Goal: Communication & Community: Answer question/provide support

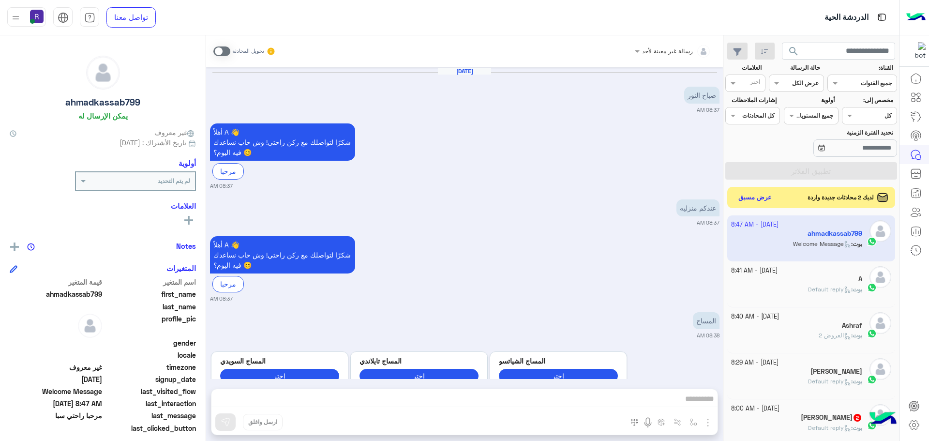
scroll to position [365, 0]
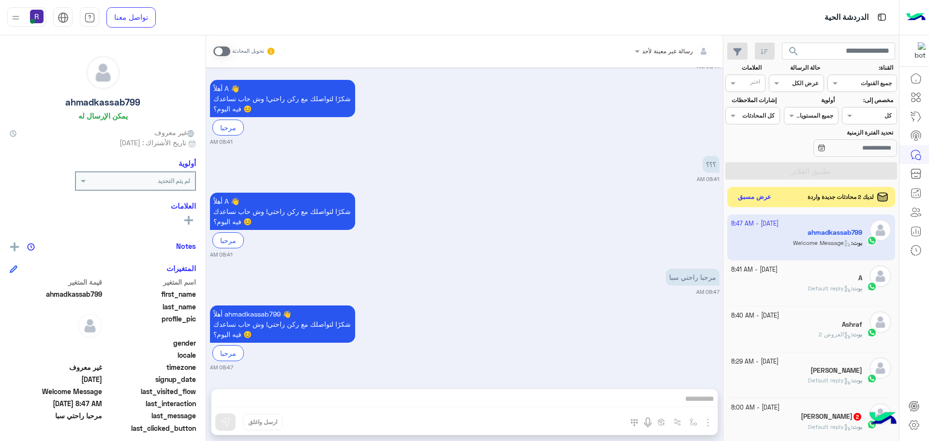
click at [743, 204] on div "لديك 2 محادثات جديدة واردة عرض مسبق" at bounding box center [811, 197] width 168 height 20
click at [744, 197] on button "عرض مسبق" at bounding box center [754, 197] width 41 height 13
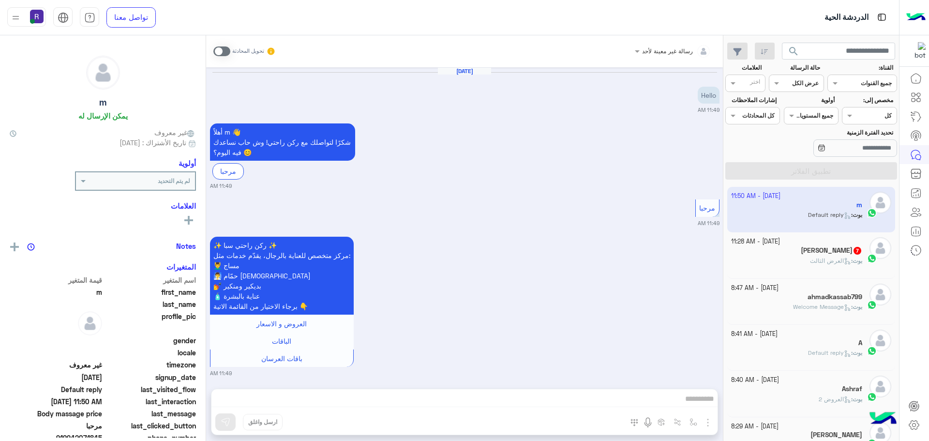
scroll to position [231, 0]
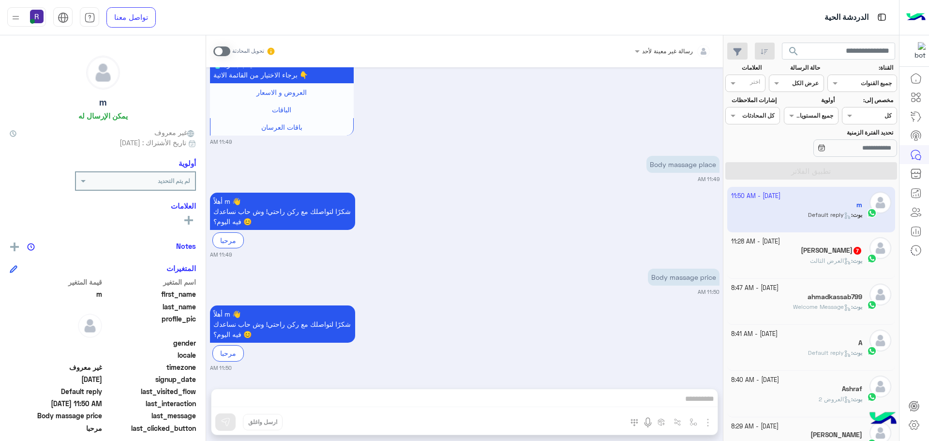
click at [826, 254] on h5 "[PERSON_NAME] 7" at bounding box center [831, 250] width 61 height 8
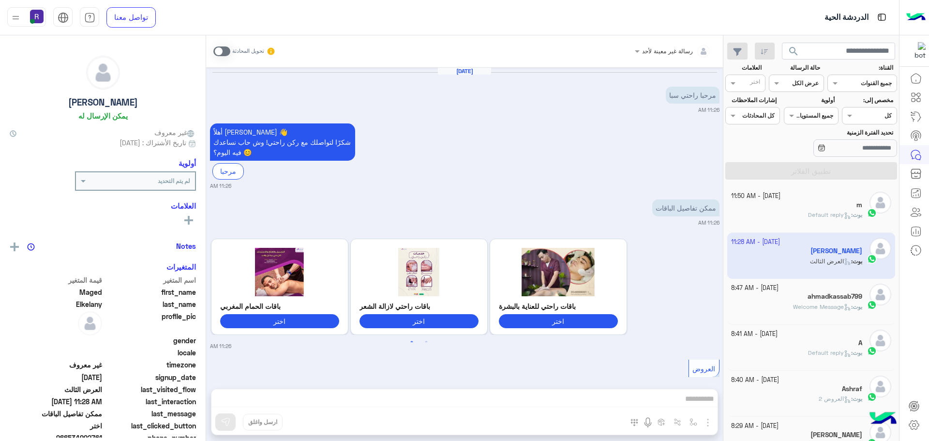
scroll to position [1097, 0]
